Goal: Navigation & Orientation: Find specific page/section

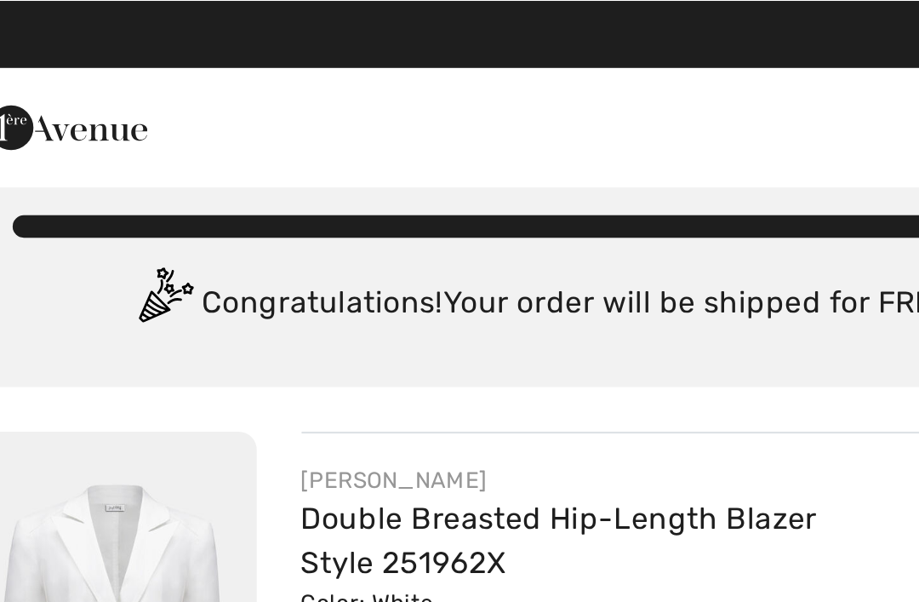
scroll to position [2, 0]
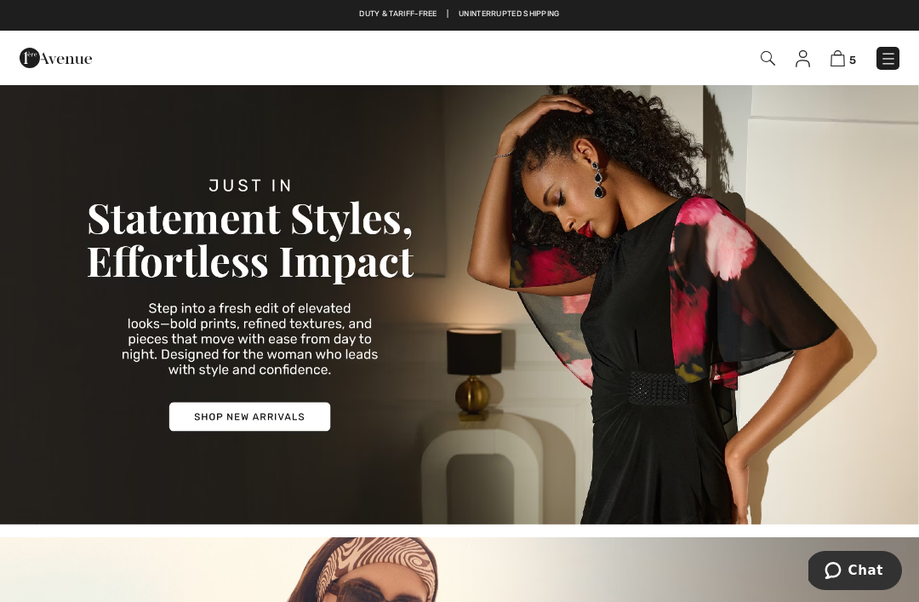
click at [842, 57] on img at bounding box center [838, 58] width 14 height 16
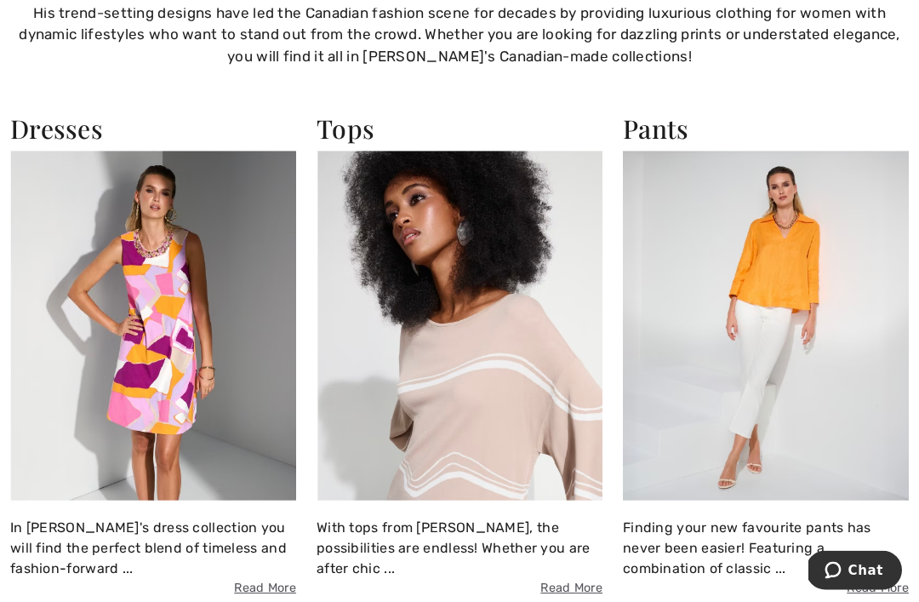
scroll to position [1105, 0]
click at [490, 271] on img at bounding box center [460, 325] width 286 height 350
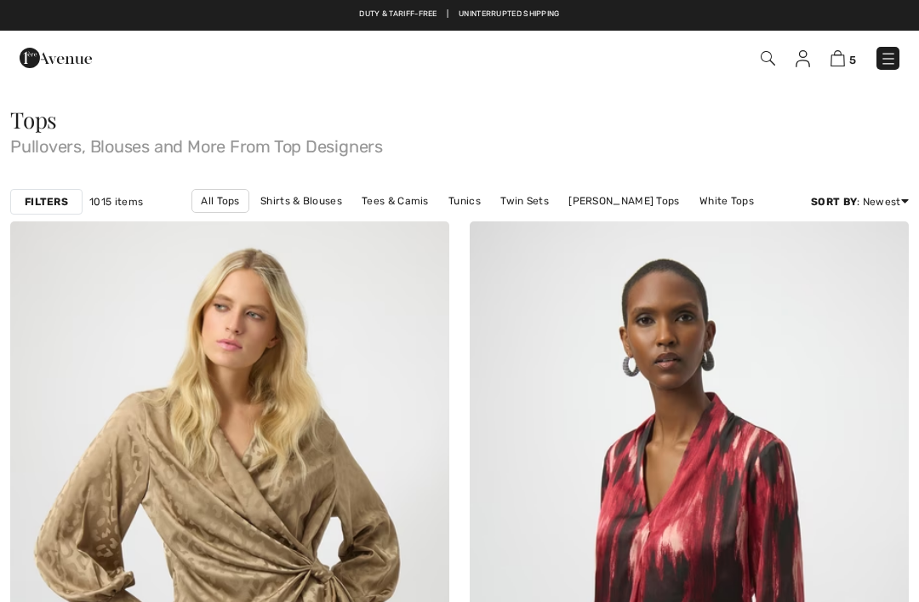
checkbox input "true"
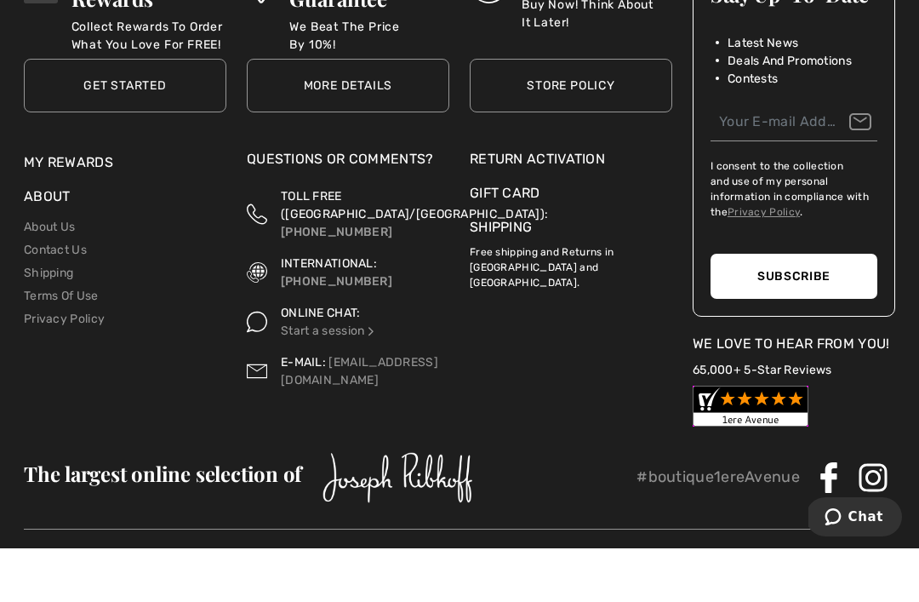
scroll to position [13886, 0]
